Goal: Transaction & Acquisition: Purchase product/service

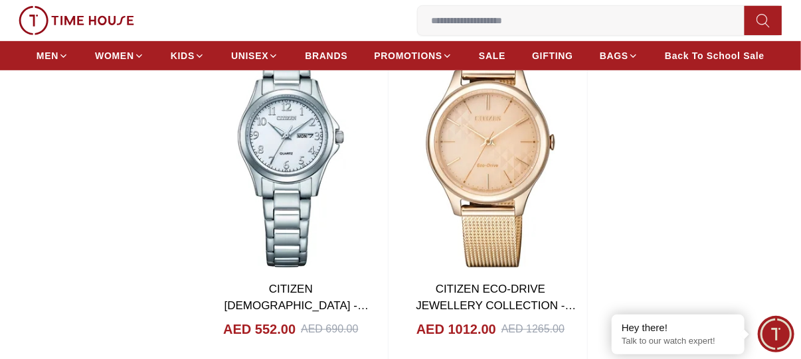
scroll to position [2325, 0]
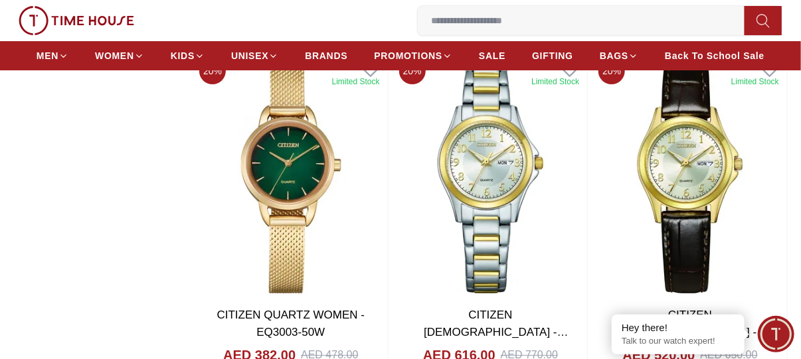
scroll to position [1727, 0]
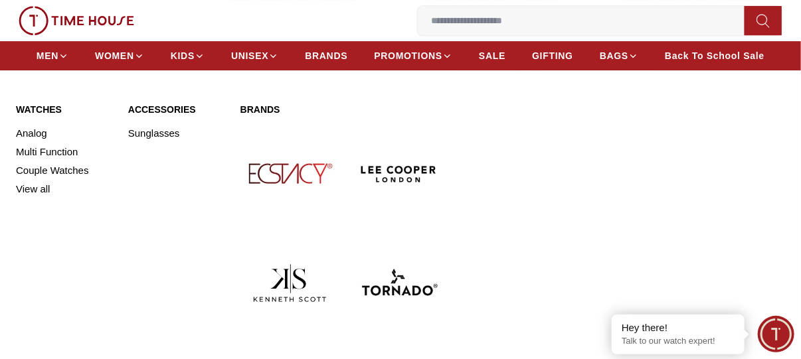
click at [40, 106] on link "Watches" at bounding box center [64, 109] width 96 height 13
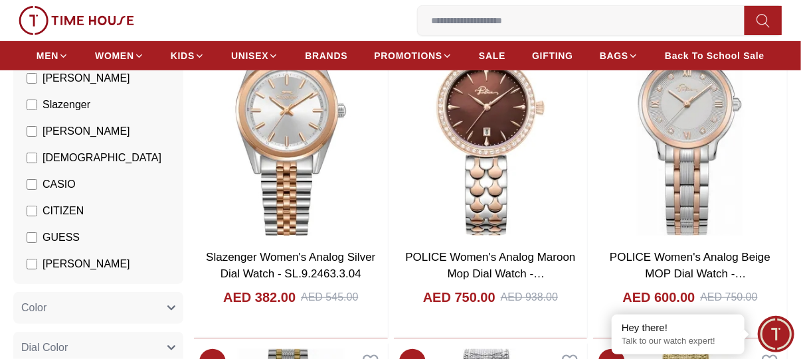
scroll to position [199, 0]
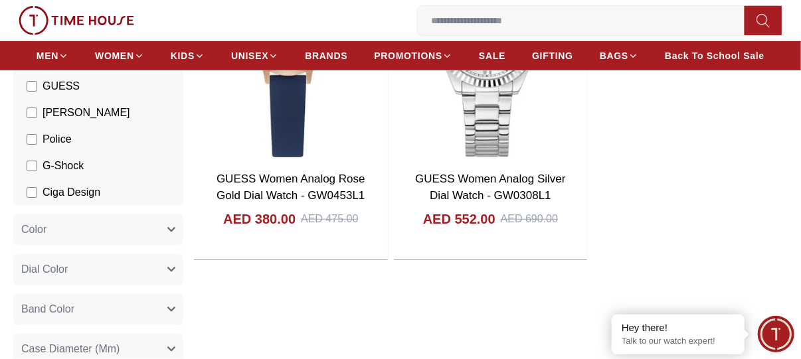
scroll to position [331, 0]
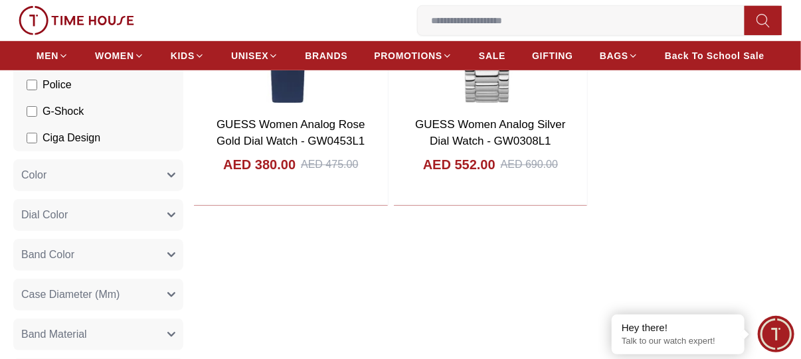
click at [66, 217] on span "Dial Color" at bounding box center [44, 215] width 46 height 16
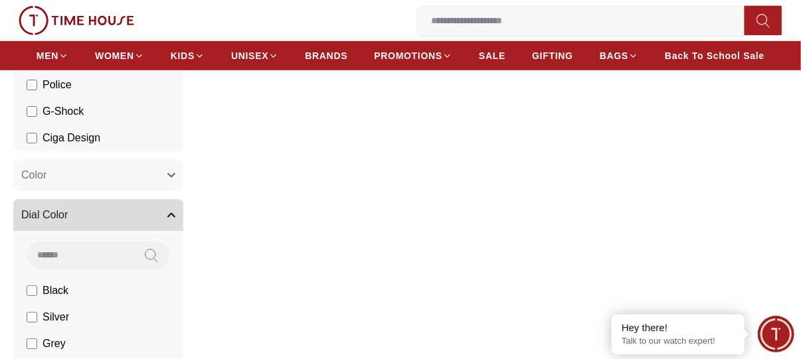
click at [112, 178] on button "Color" at bounding box center [98, 175] width 170 height 32
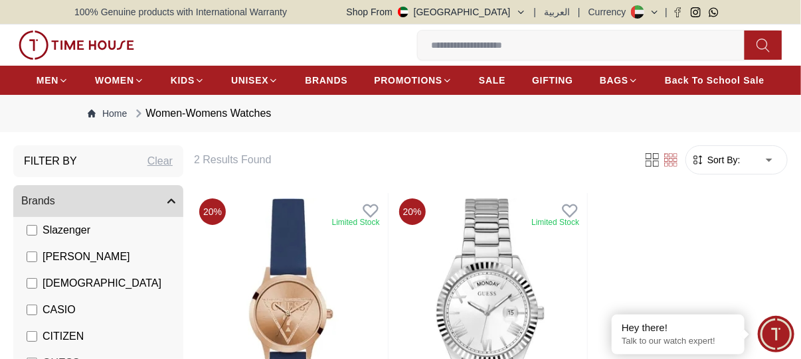
click at [157, 157] on div "Clear" at bounding box center [159, 161] width 25 height 16
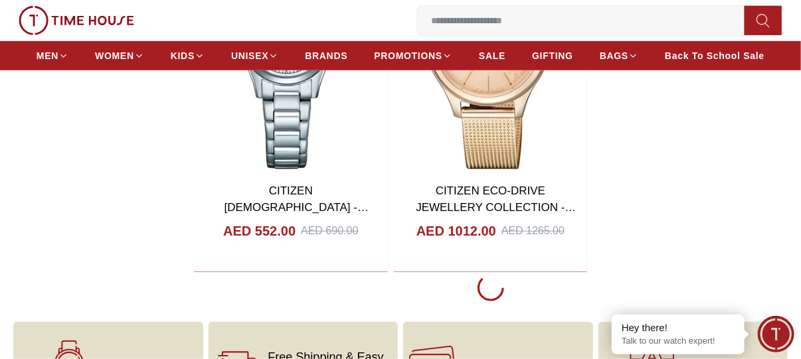
scroll to position [2457, 0]
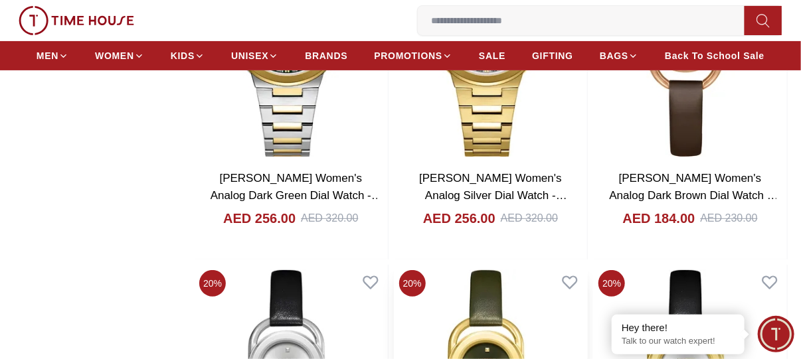
scroll to position [3986, 0]
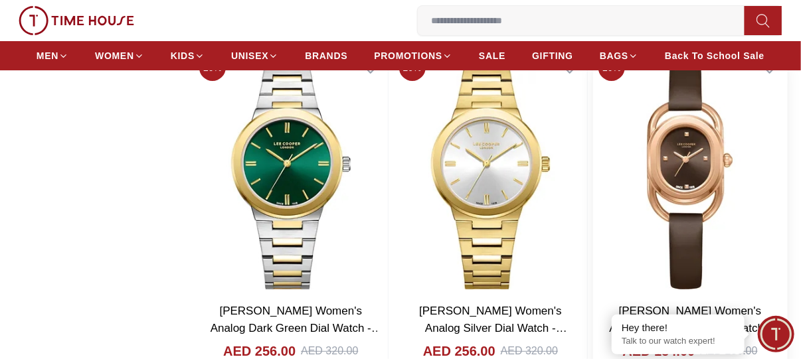
click at [689, 165] on img at bounding box center [690, 172] width 194 height 246
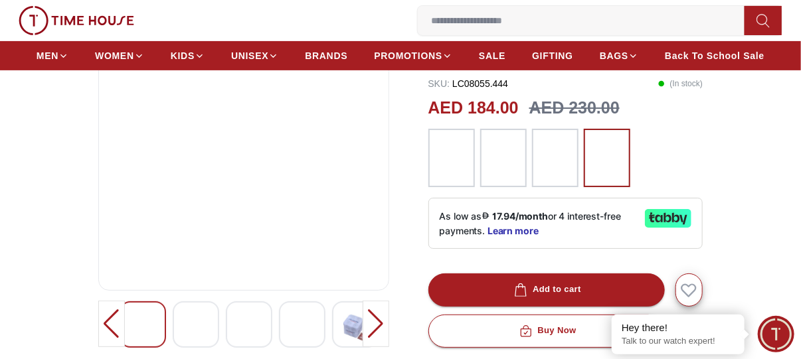
scroll to position [133, 0]
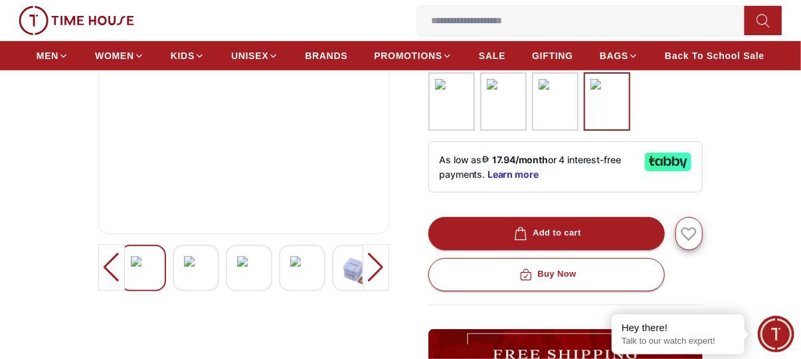
click at [381, 291] on div at bounding box center [376, 267] width 27 height 46
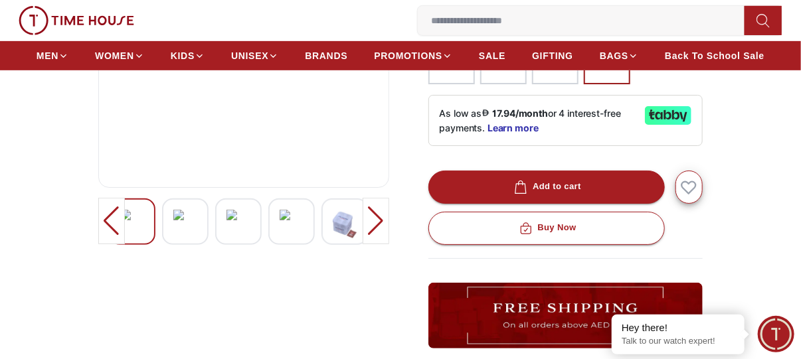
scroll to position [266, 0]
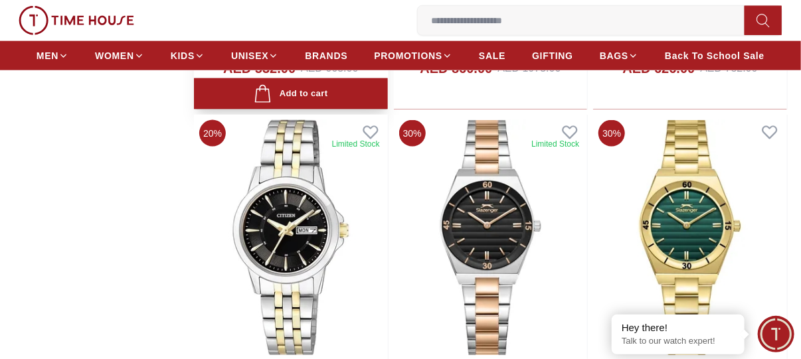
scroll to position [6855, 0]
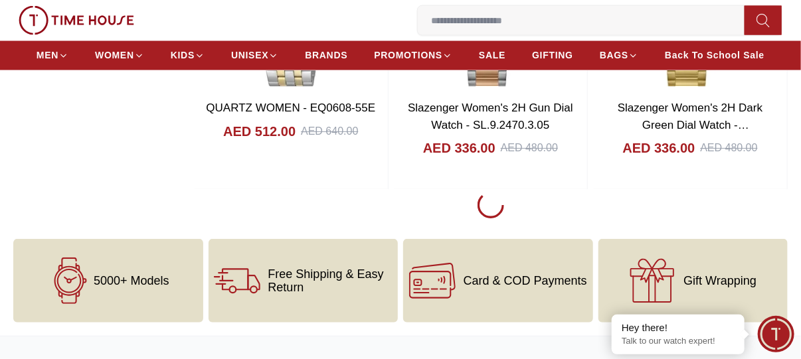
scroll to position [7054, 0]
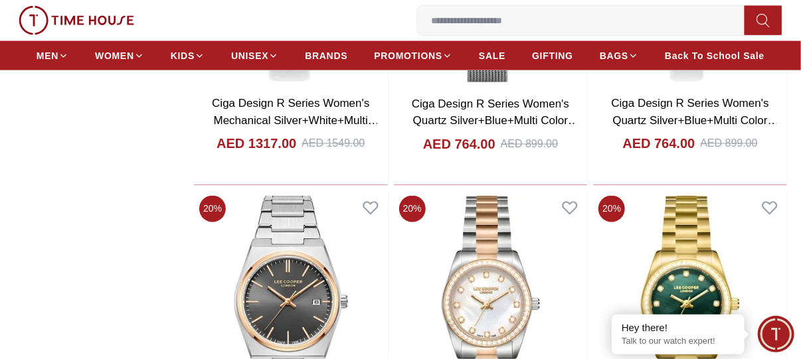
scroll to position [2670, 0]
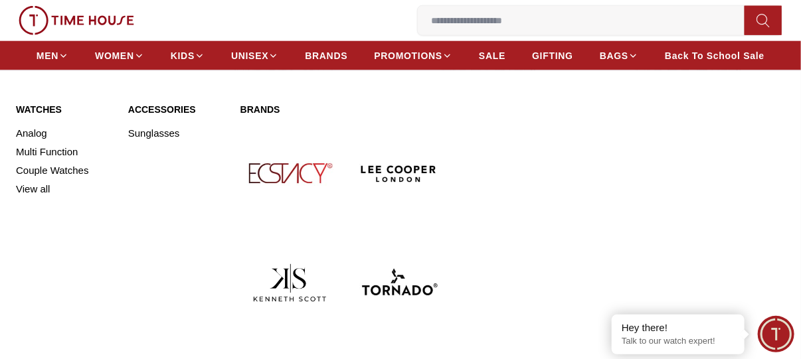
click at [33, 104] on link "Watches" at bounding box center [64, 109] width 96 height 13
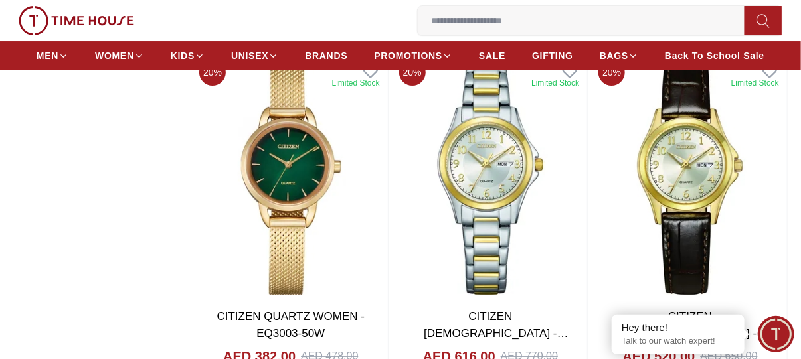
scroll to position [1993, 0]
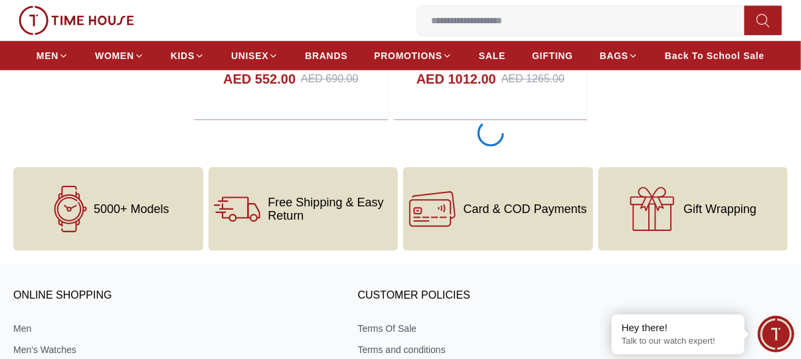
scroll to position [2591, 0]
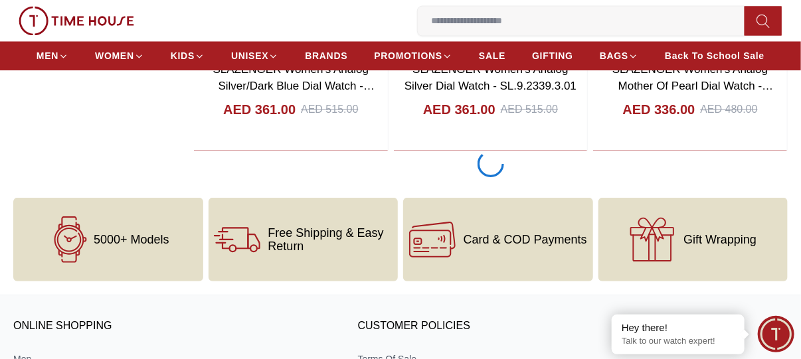
scroll to position [7108, 0]
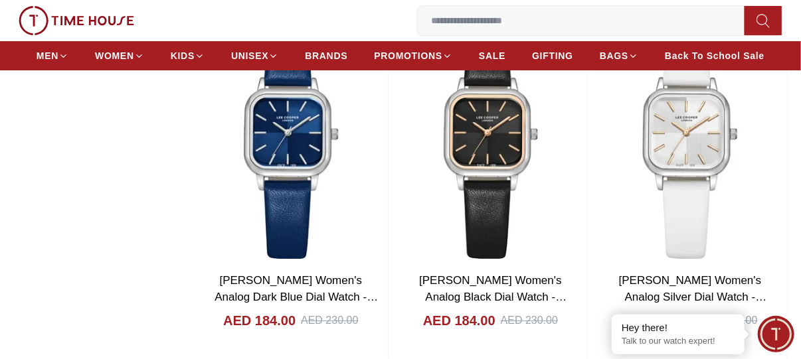
scroll to position [7838, 0]
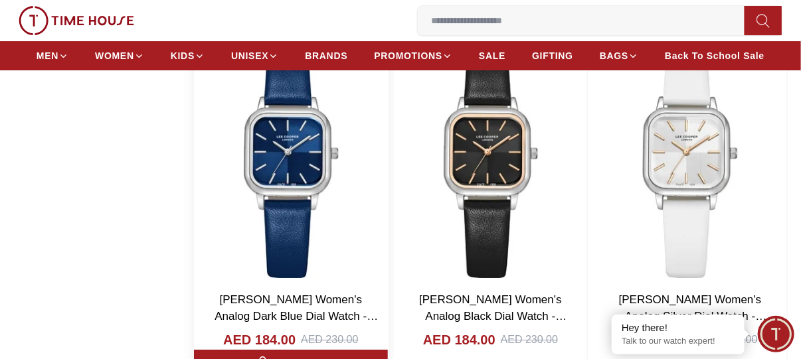
click at [307, 174] on img at bounding box center [291, 160] width 194 height 246
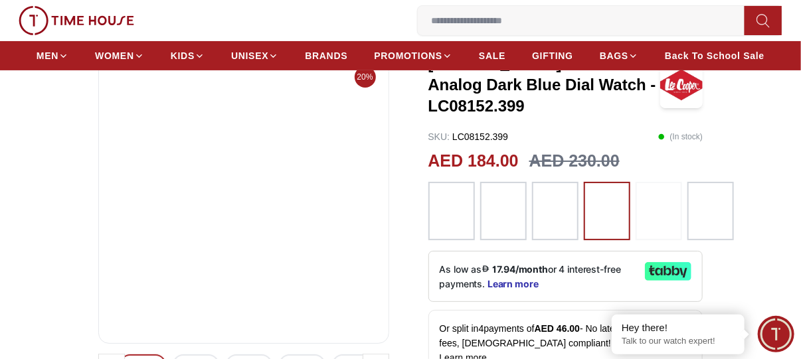
scroll to position [66, 0]
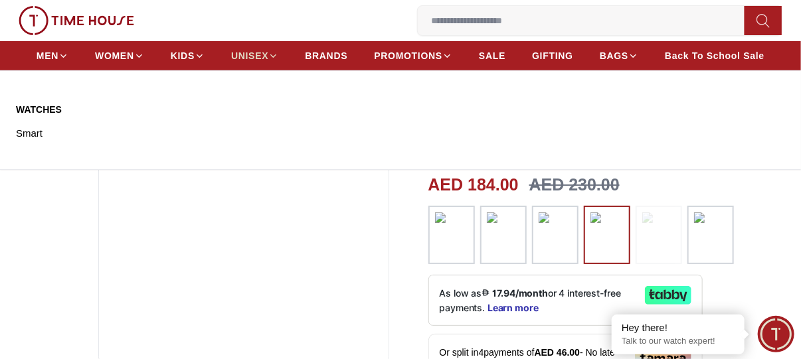
click at [261, 57] on span "UNISEX" at bounding box center [249, 55] width 37 height 13
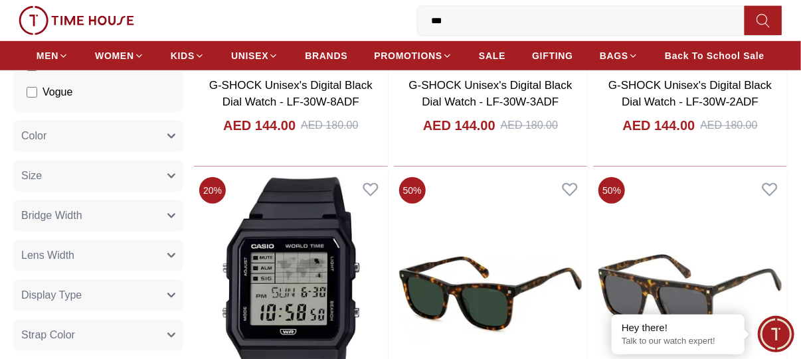
scroll to position [331, 0]
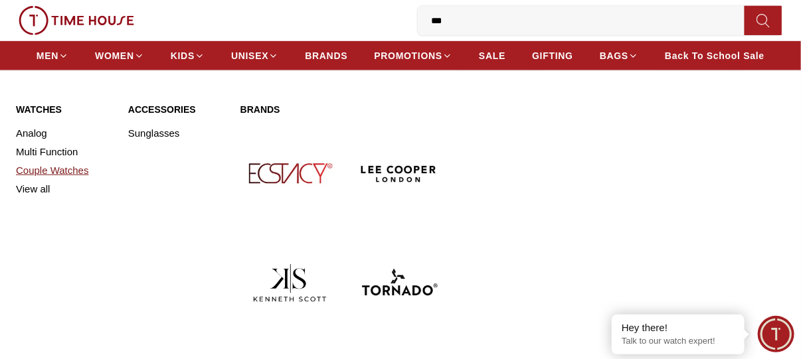
click at [39, 169] on link "Couple Watches" at bounding box center [64, 170] width 96 height 19
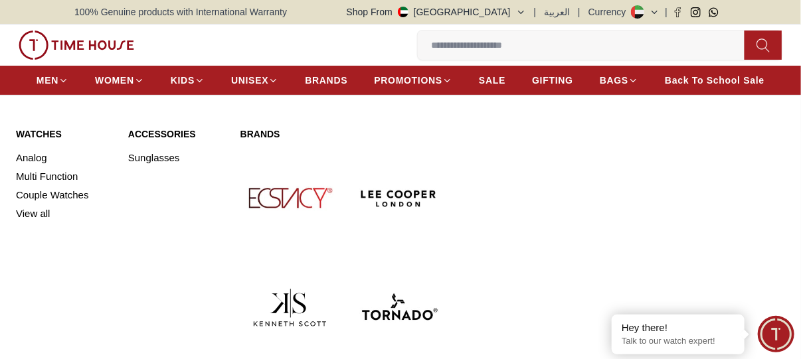
click at [37, 157] on link "Analog" at bounding box center [64, 158] width 96 height 19
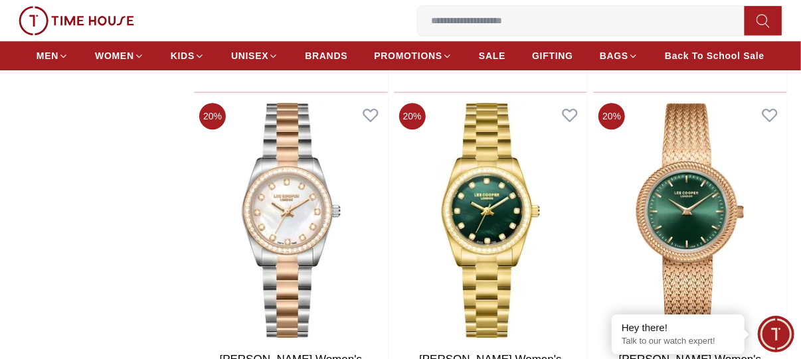
scroll to position [1594, 0]
